Goal: Task Accomplishment & Management: Manage account settings

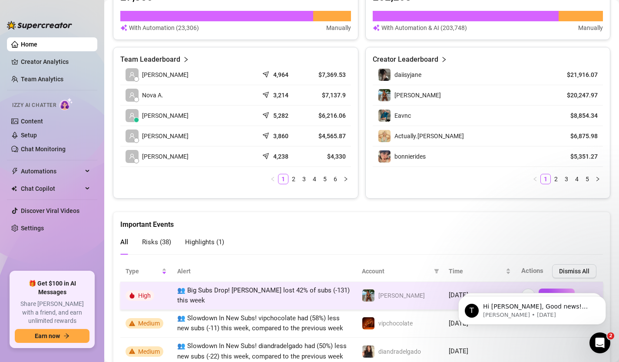
scroll to position [377, 0]
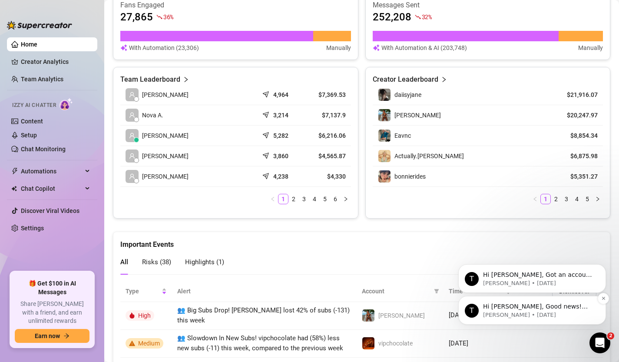
click at [523, 306] on p "Hi [PERSON_NAME], Good news! We’ve just launched our Referral Program 🚀 Invite …" at bounding box center [539, 306] width 112 height 9
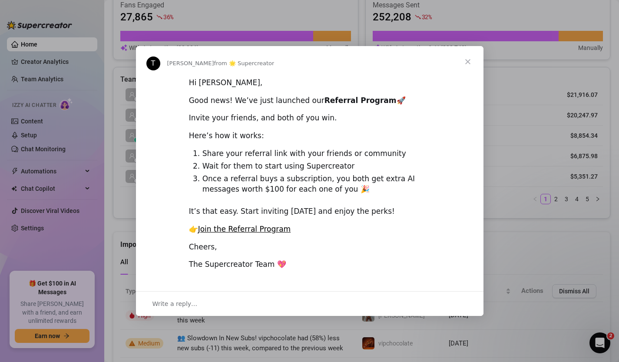
scroll to position [0, 0]
click at [464, 64] on span "Close" at bounding box center [467, 61] width 31 height 31
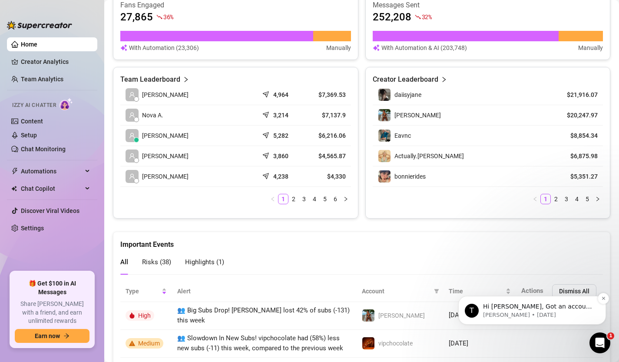
click at [541, 312] on p "[PERSON_NAME] • [DATE]" at bounding box center [539, 315] width 112 height 8
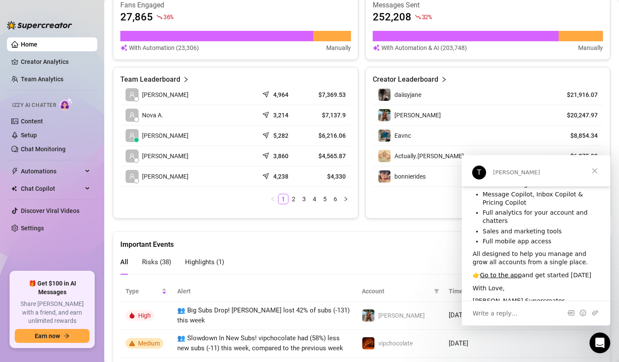
scroll to position [73, 0]
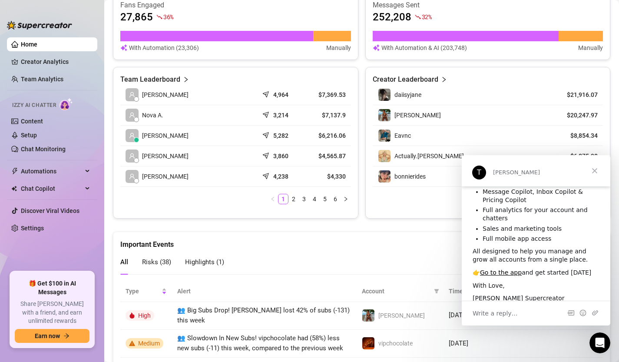
click at [594, 170] on span "Close" at bounding box center [594, 170] width 31 height 31
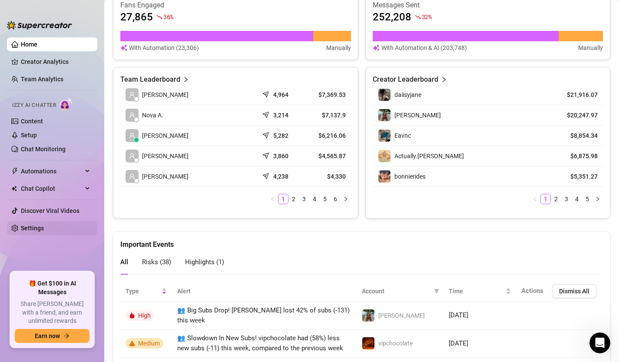
click at [33, 225] on link "Settings" at bounding box center [32, 228] width 23 height 7
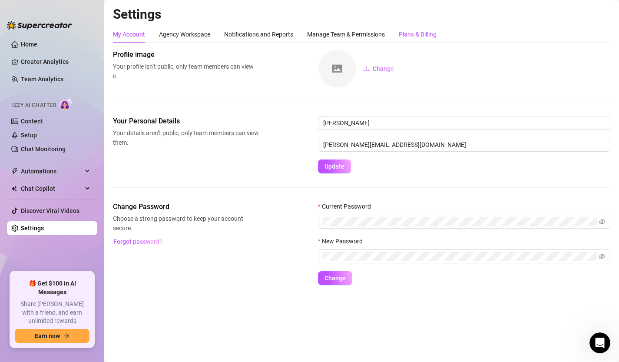
click at [422, 35] on div "Plans & Billing" at bounding box center [418, 35] width 38 height 10
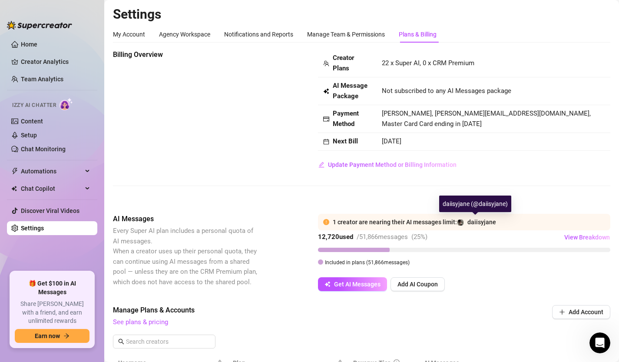
click at [470, 223] on span "daiisyjane" at bounding box center [481, 222] width 29 height 7
click at [593, 237] on span "View Breakdown" at bounding box center [587, 237] width 46 height 7
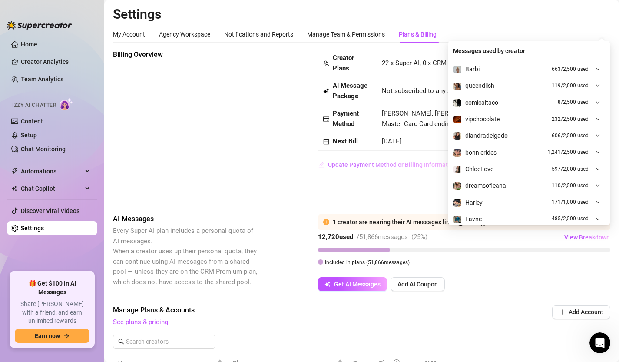
click at [411, 161] on button "Update Payment Method or Billing Information" at bounding box center [387, 165] width 139 height 14
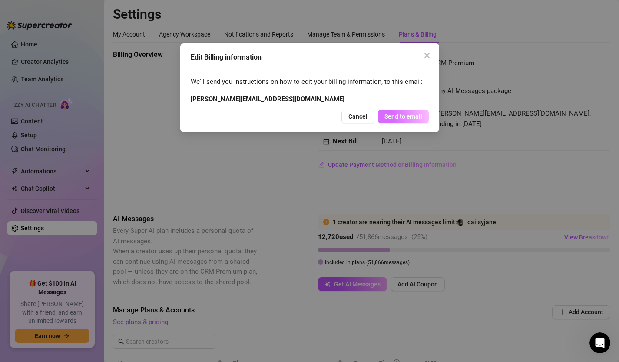
click at [399, 114] on span "Send to email" at bounding box center [403, 116] width 38 height 7
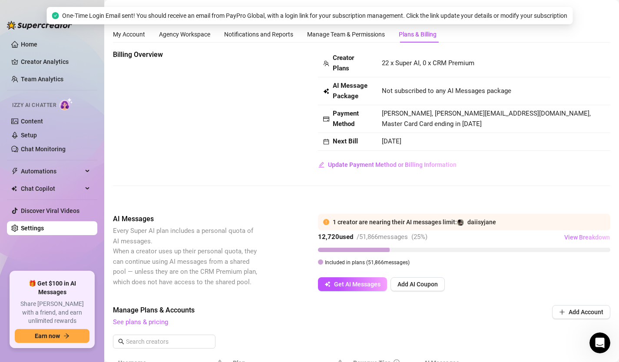
click at [587, 240] on span "View Breakdown" at bounding box center [587, 237] width 46 height 7
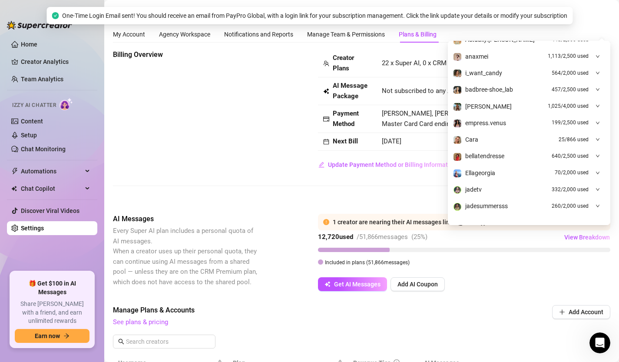
scroll to position [213, 0]
click at [384, 190] on div "Billing Overview Creator Plans 22 x Super AI, 0 x CRM Premium AI Message Packag…" at bounding box center [361, 125] width 497 height 150
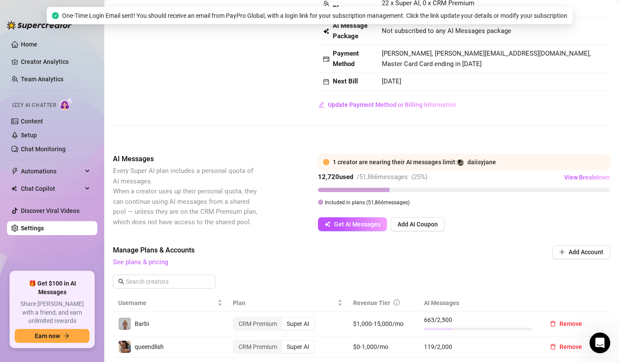
scroll to position [60, 0]
click at [152, 264] on link "See plans & pricing" at bounding box center [140, 262] width 55 height 8
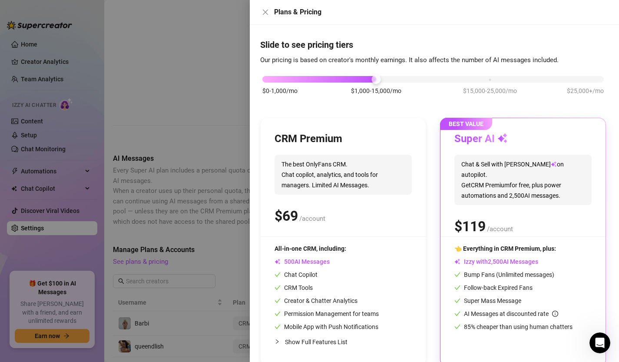
scroll to position [0, 0]
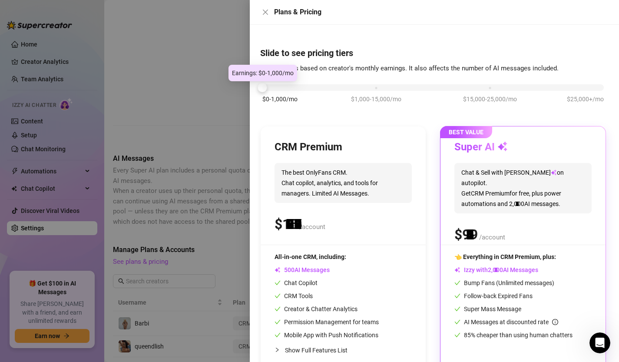
drag, startPoint x: 375, startPoint y: 89, endPoint x: 288, endPoint y: 90, distance: 87.3
click at [288, 88] on div "$0-1,000/mo $1,000-15,000/mo $15,000-25,000/mo $25,000+/mo" at bounding box center [432, 85] width 341 height 5
click at [268, 88] on div "$0-1,000/mo $1,000-15,000/mo $15,000-25,000/mo $25,000+/mo" at bounding box center [432, 85] width 341 height 5
click at [213, 89] on div at bounding box center [309, 181] width 619 height 362
